Goal: Find specific page/section: Find specific page/section

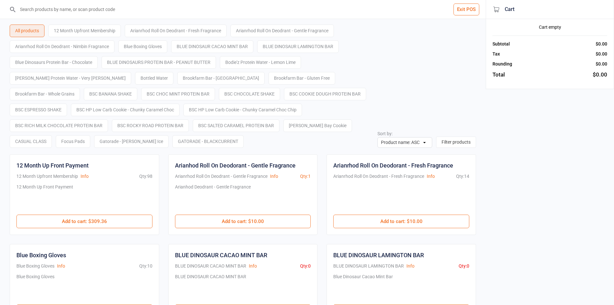
click at [458, 13] on button "Exit POS" at bounding box center [467, 10] width 26 height 12
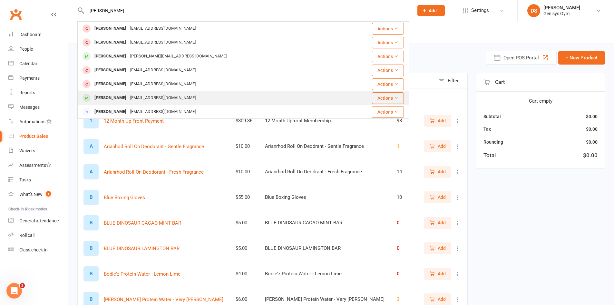
type input "paul"
click at [152, 98] on div "coenradodendaal@hotmail.com" at bounding box center [162, 97] width 69 height 9
